Goal: Find specific page/section: Find specific page/section

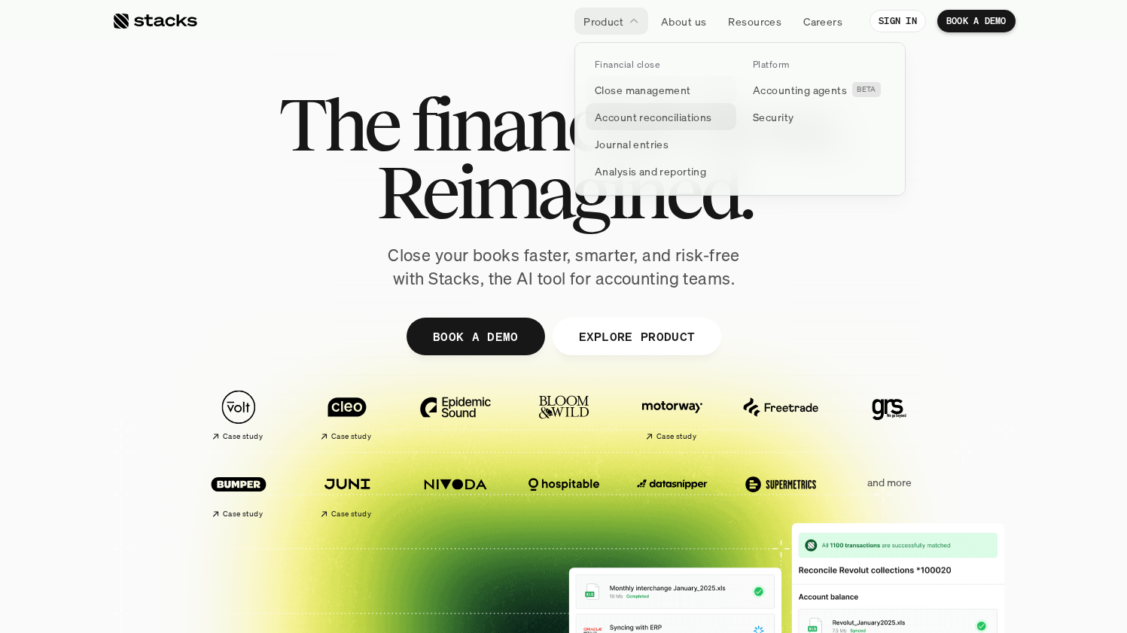
click at [612, 109] on p "Account reconciliations" at bounding box center [653, 117] width 117 height 16
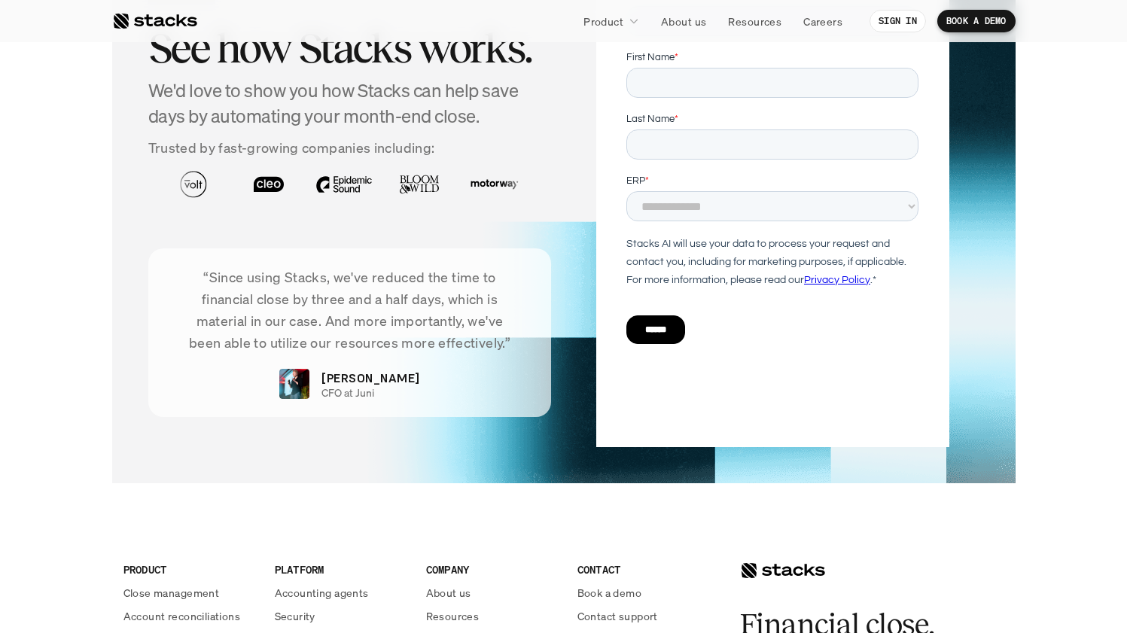
scroll to position [3743, 0]
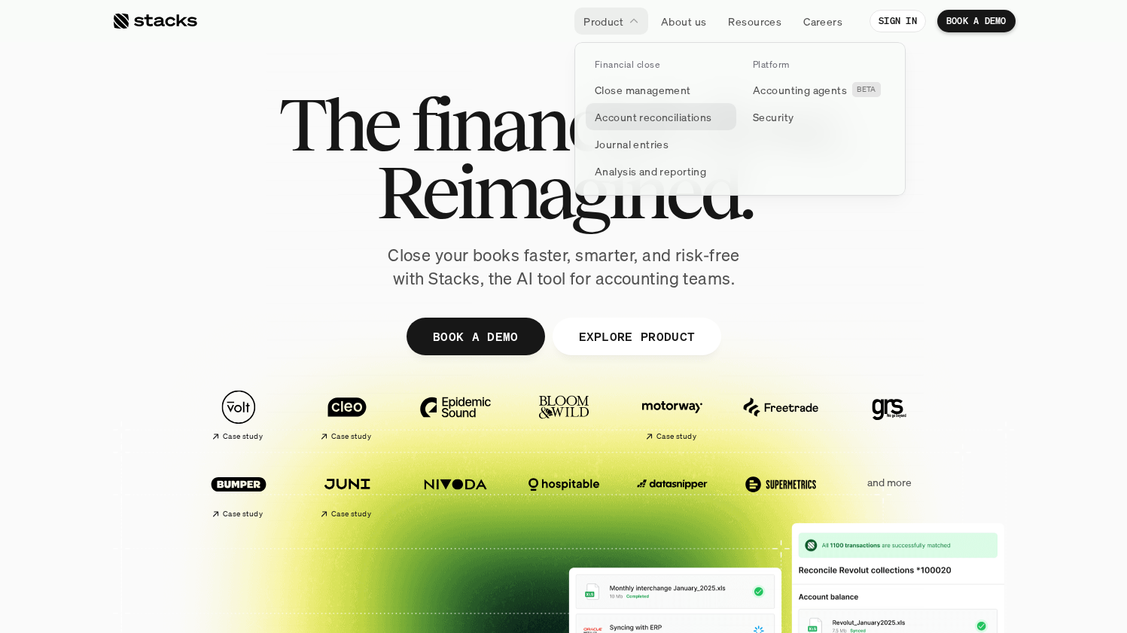
click at [633, 120] on p "Account reconciliations" at bounding box center [653, 117] width 117 height 16
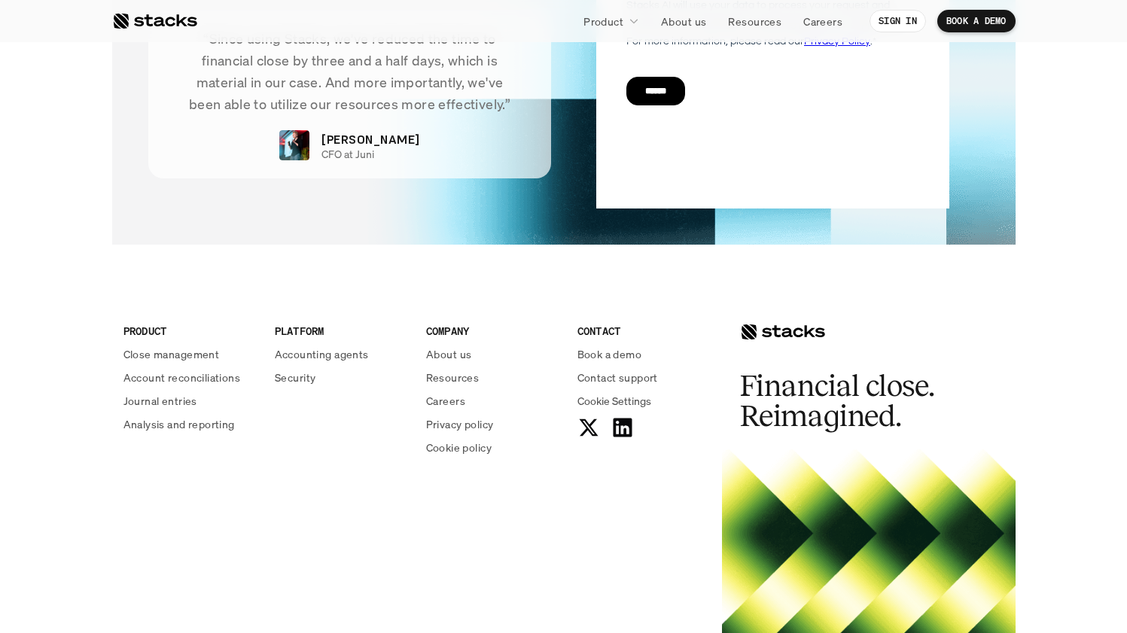
scroll to position [3743, 0]
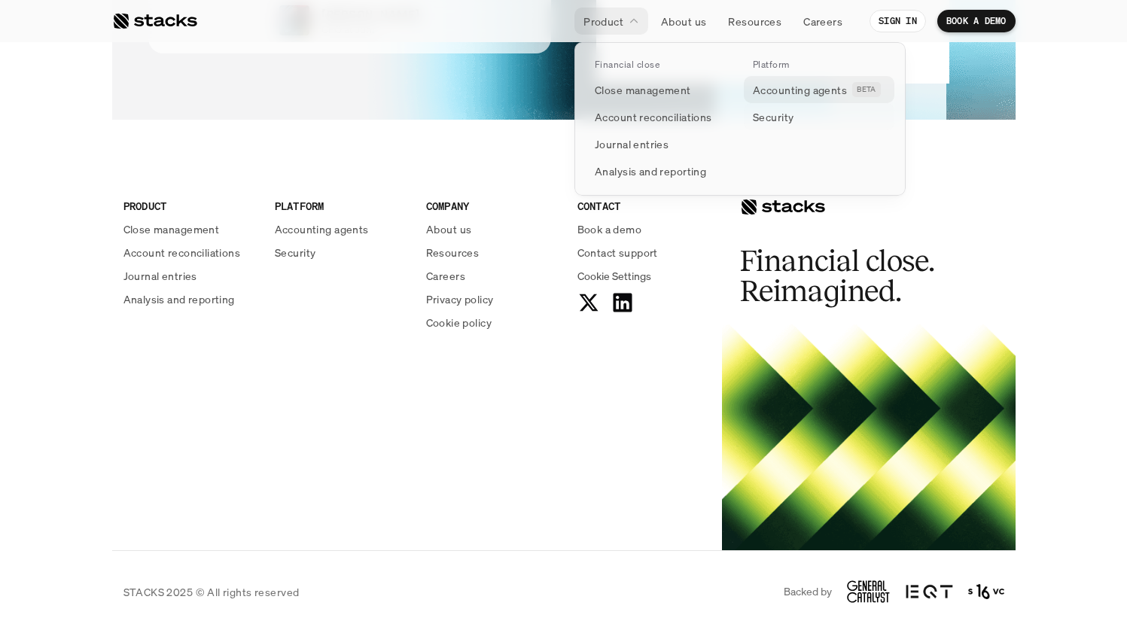
click at [801, 78] on link "Accounting agents BETA" at bounding box center [819, 89] width 151 height 27
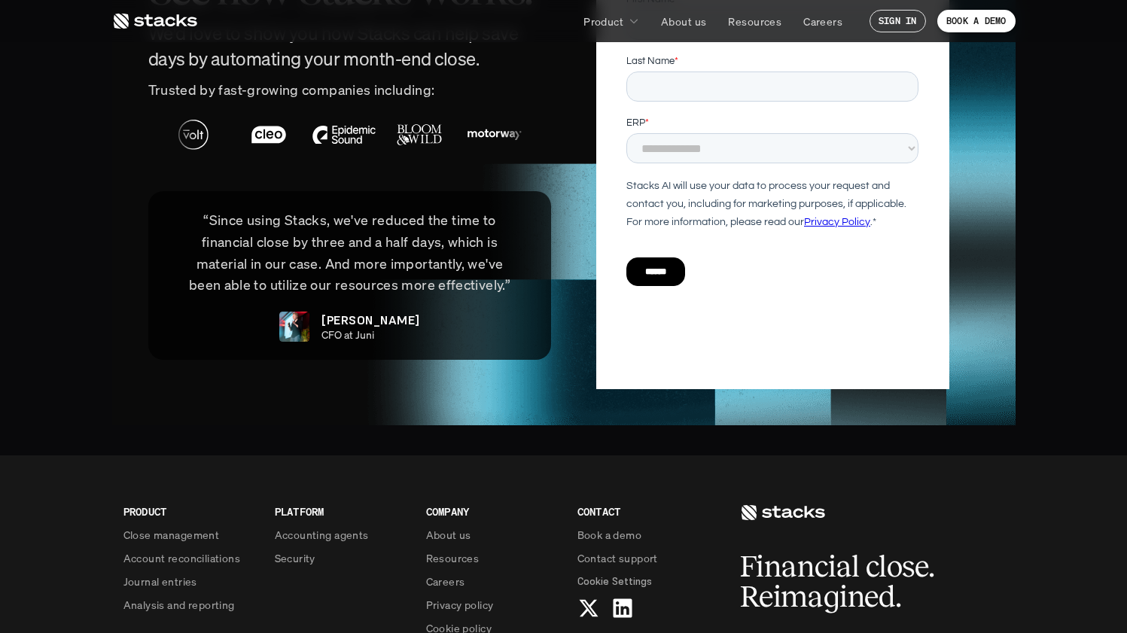
scroll to position [3685, 0]
